Goal: Task Accomplishment & Management: Use online tool/utility

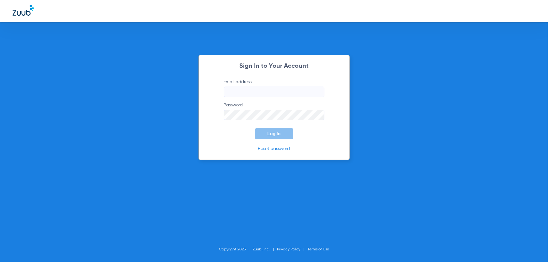
type input "[EMAIL_ADDRESS][DOMAIN_NAME]"
click at [279, 139] on button "Log In" at bounding box center [274, 133] width 38 height 11
